Goal: Check status: Check status

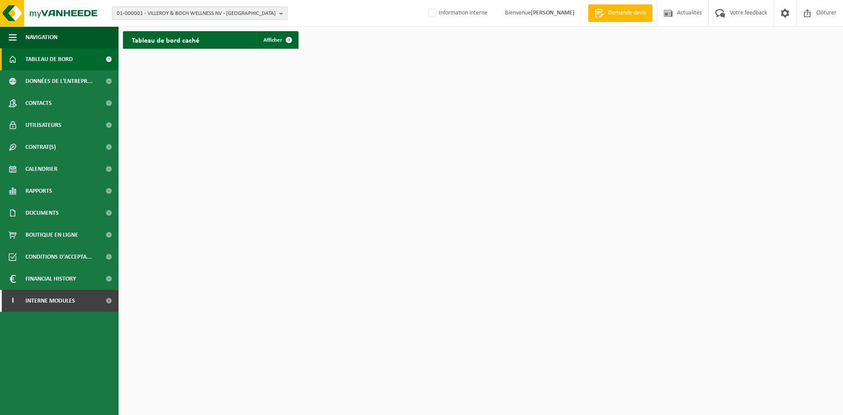
click at [165, 13] on span "01-000001 - VILLEROY & BOCH WELLNESS NV - [GEOGRAPHIC_DATA]" at bounding box center [196, 13] width 159 height 13
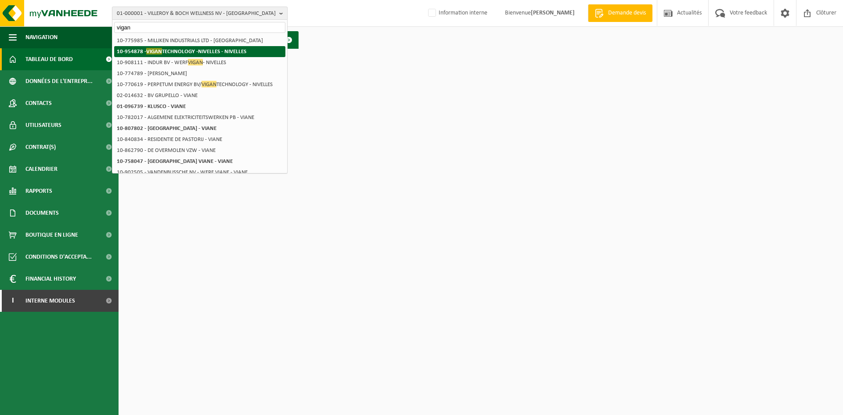
type input "vigan"
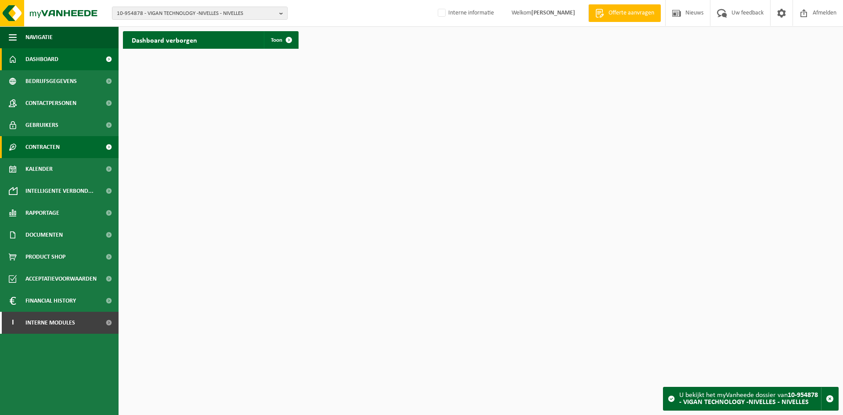
click at [57, 147] on span "Contracten" at bounding box center [42, 147] width 34 height 22
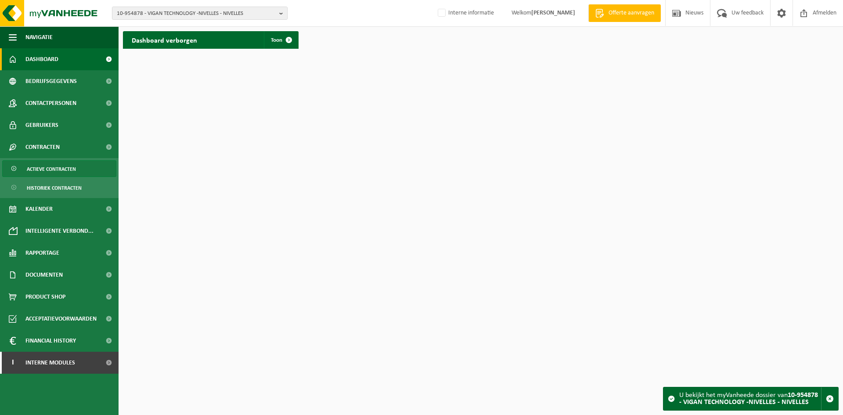
click at [67, 169] on span "Actieve contracten" at bounding box center [51, 169] width 49 height 17
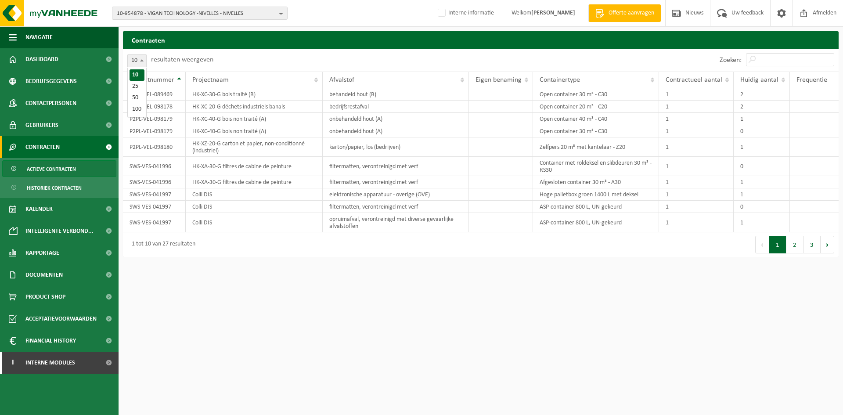
click at [138, 59] on span at bounding box center [141, 59] width 9 height 11
select select "50"
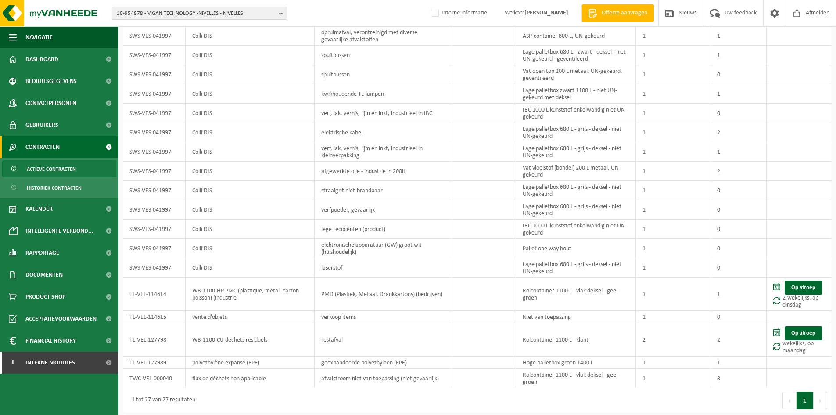
scroll to position [189, 0]
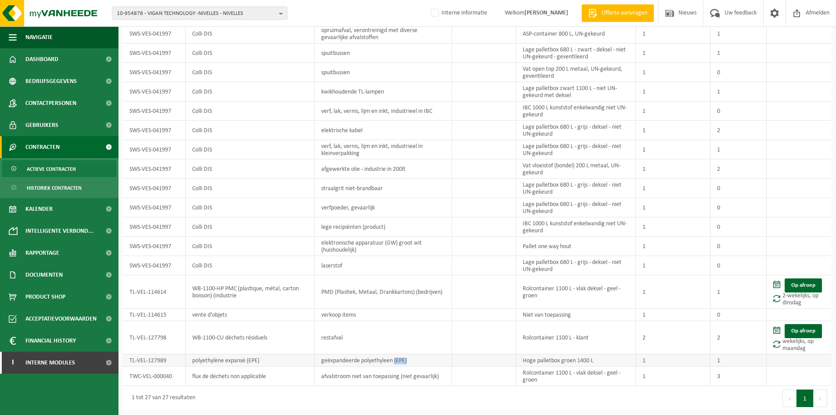
drag, startPoint x: 396, startPoint y: 359, endPoint x: 426, endPoint y: 359, distance: 30.3
click at [426, 359] on td "geëxpandeerde polyethyleen (EPE)" at bounding box center [383, 360] width 137 height 12
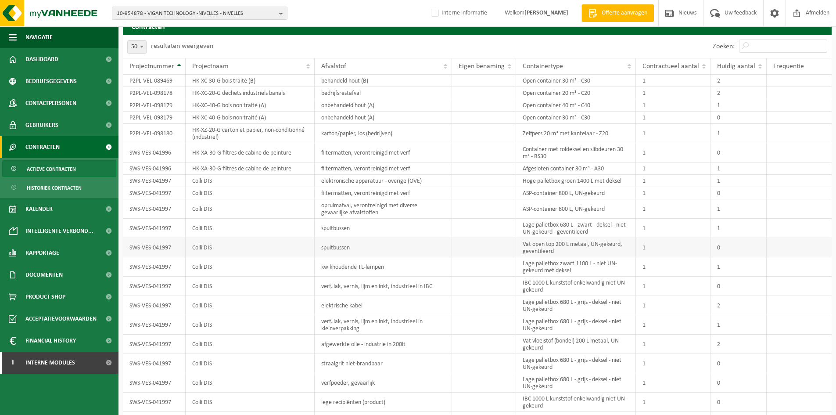
scroll to position [0, 0]
